Goal: Information Seeking & Learning: Learn about a topic

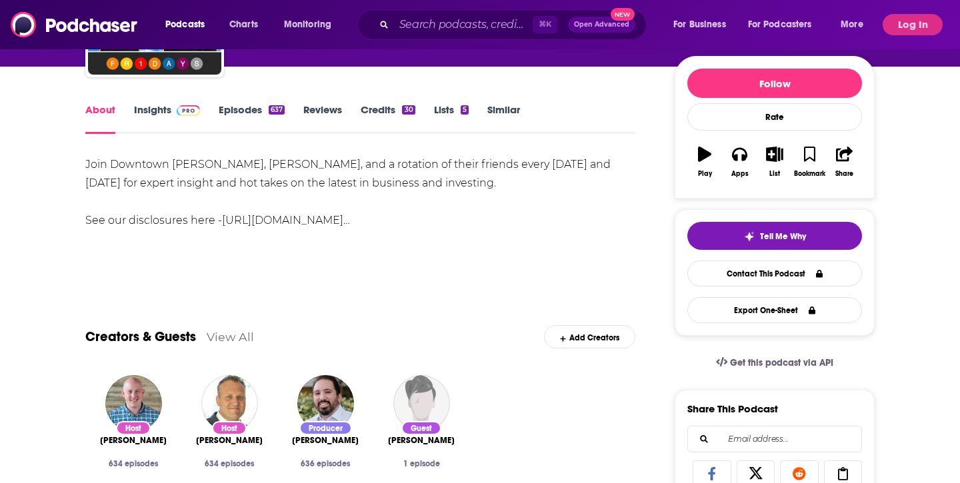
scroll to position [140, 0]
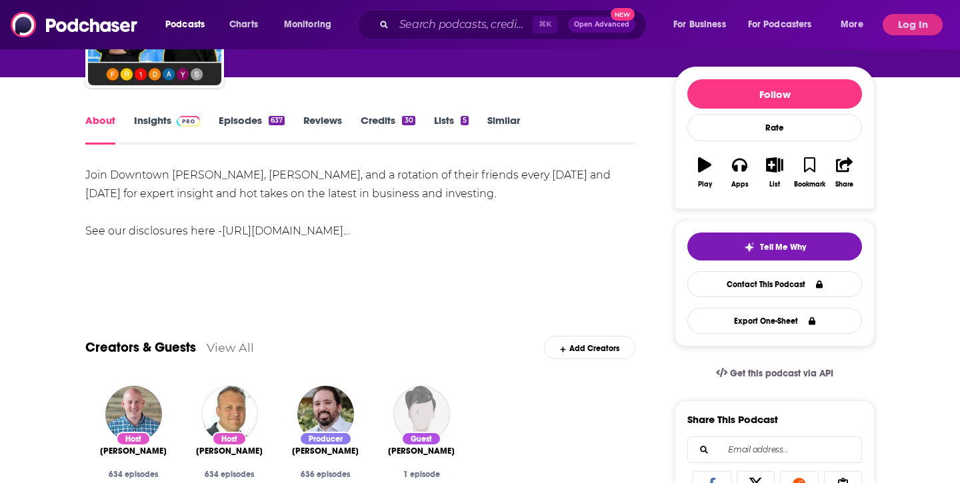
click at [139, 116] on link "Insights" at bounding box center [167, 129] width 66 height 31
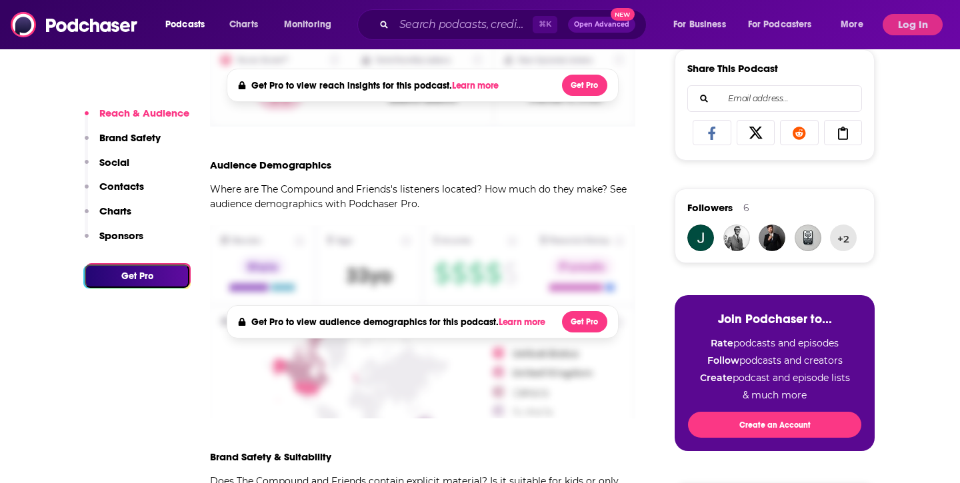
scroll to position [492, 0]
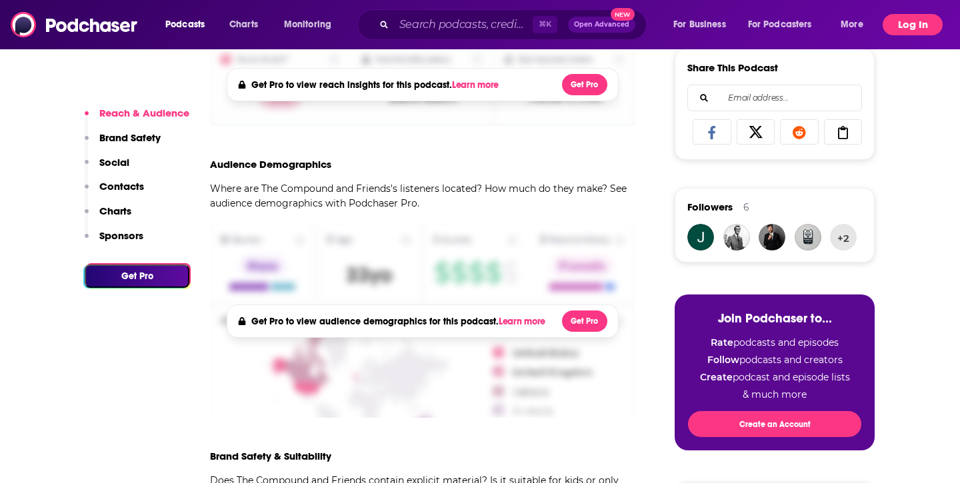
click at [904, 21] on button "Log In" at bounding box center [912, 24] width 60 height 21
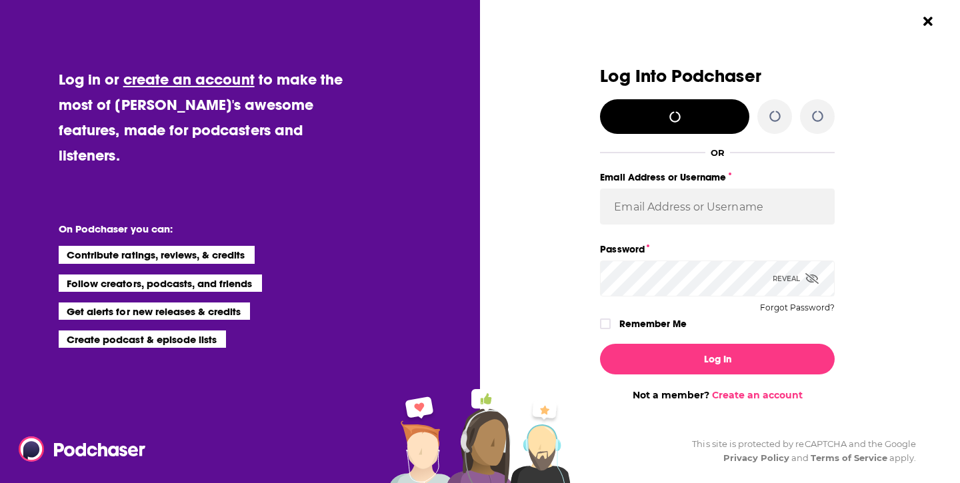
scroll to position [0, 0]
type input "[PERSON_NAME][EMAIL_ADDRESS][DOMAIN_NAME]"
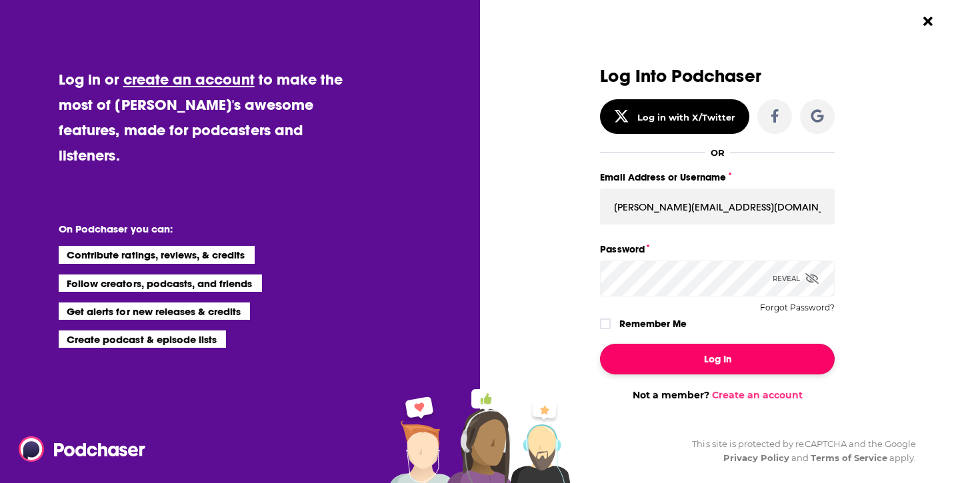
click at [683, 363] on button "Log In" at bounding box center [717, 359] width 235 height 31
